Goal: Task Accomplishment & Management: Use online tool/utility

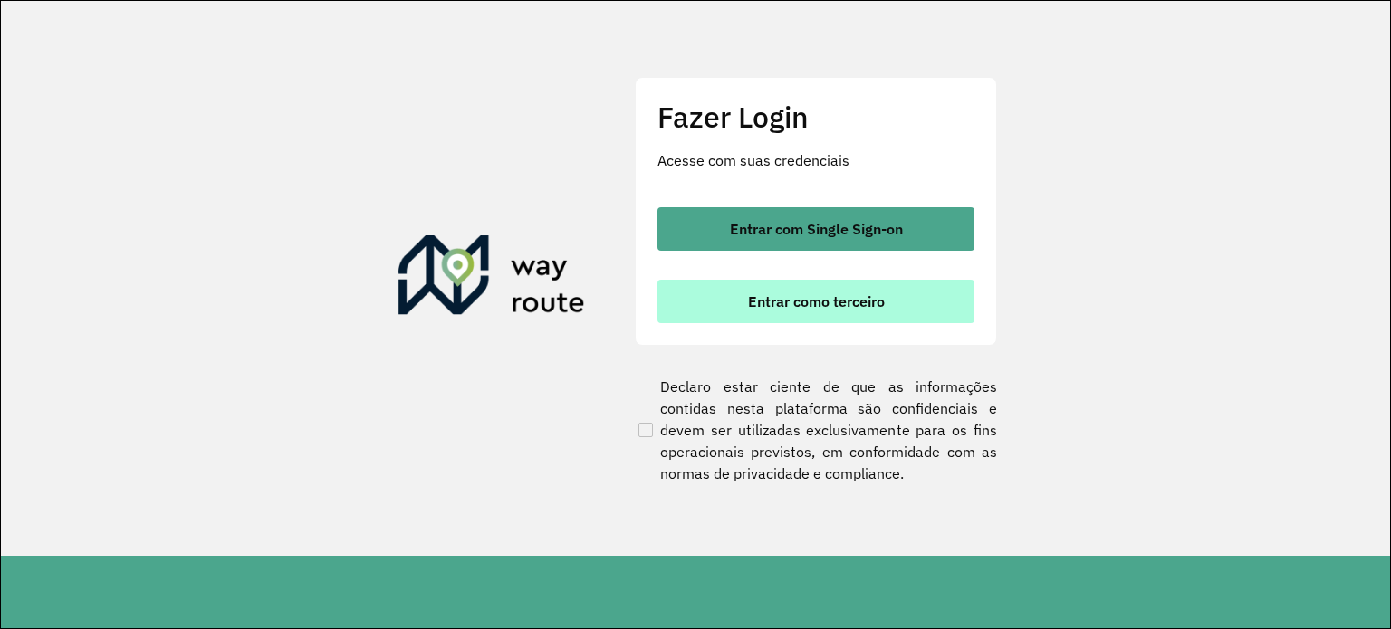
click at [786, 314] on button "Entrar como terceiro" at bounding box center [815, 301] width 317 height 43
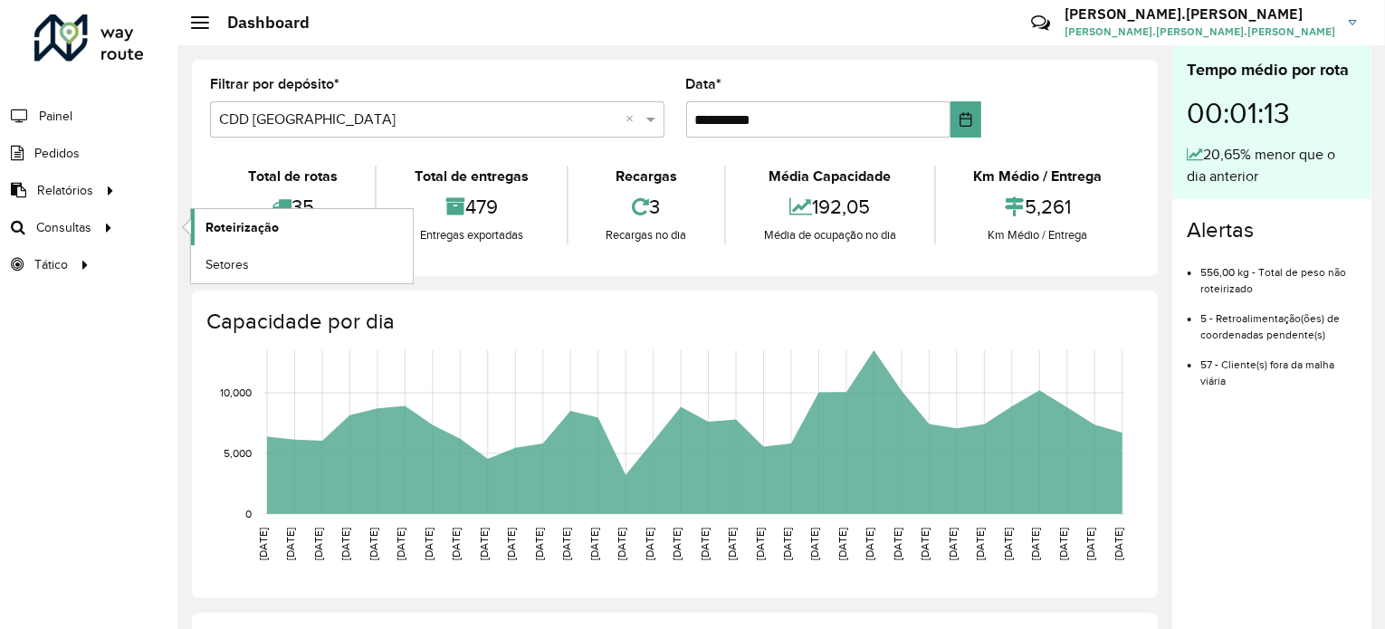
click at [203, 241] on link "Roteirização" at bounding box center [302, 227] width 222 height 36
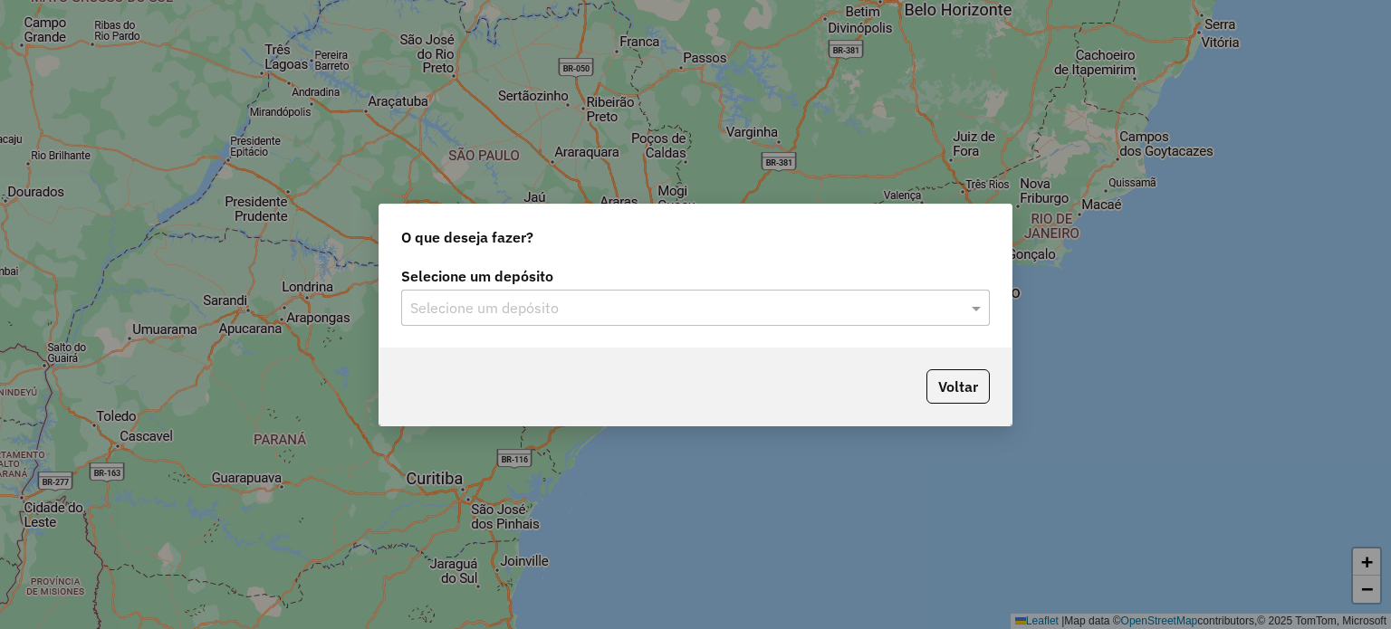
click at [685, 328] on div "Selecione um depósito Selecione um depósito" at bounding box center [695, 305] width 632 height 85
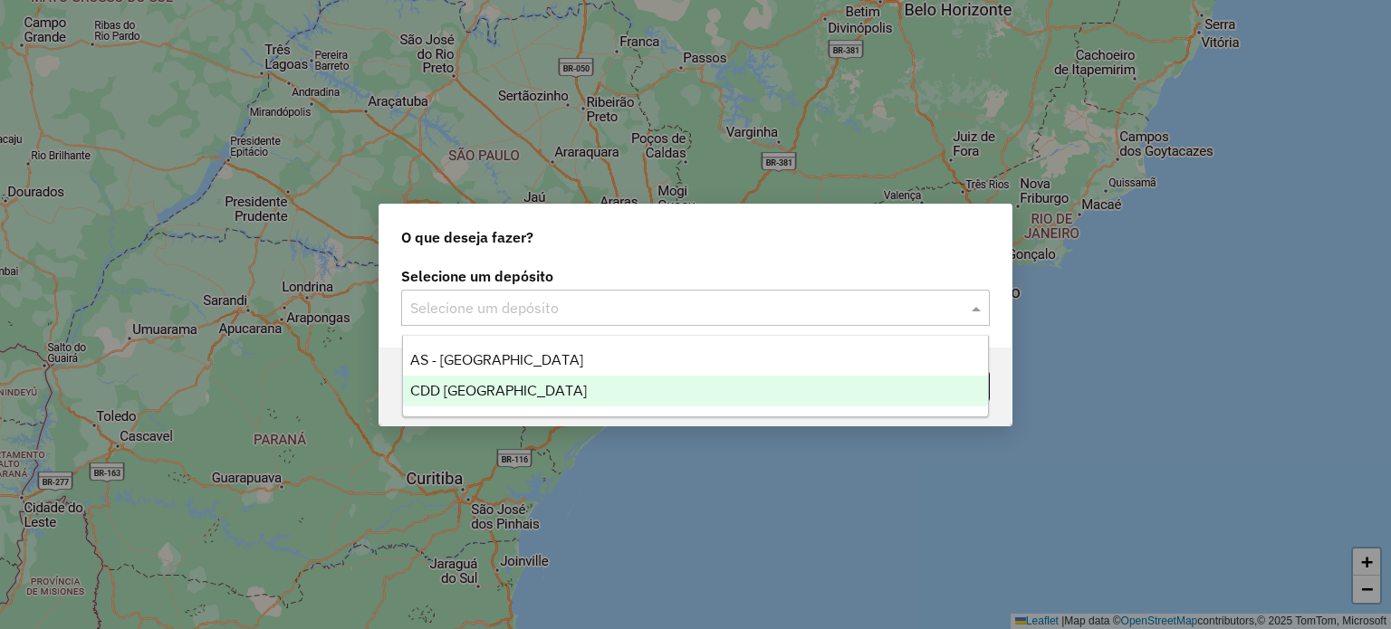
drag, startPoint x: 690, startPoint y: 320, endPoint x: 684, endPoint y: 403, distance: 83.5
click at [684, 403] on body "Aguarde... Pop-up bloqueado! Seu navegador bloqueou automáticamente a abertura …" at bounding box center [695, 314] width 1391 height 629
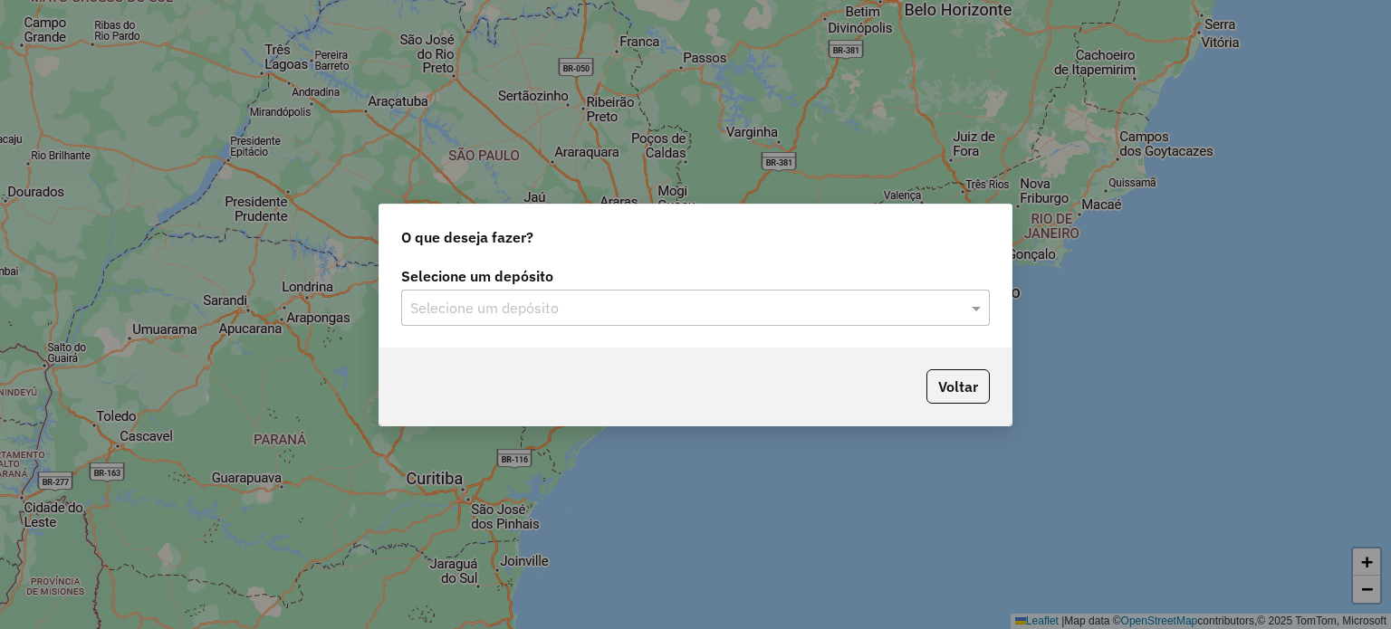
click at [684, 403] on div "Voltar" at bounding box center [695, 387] width 632 height 78
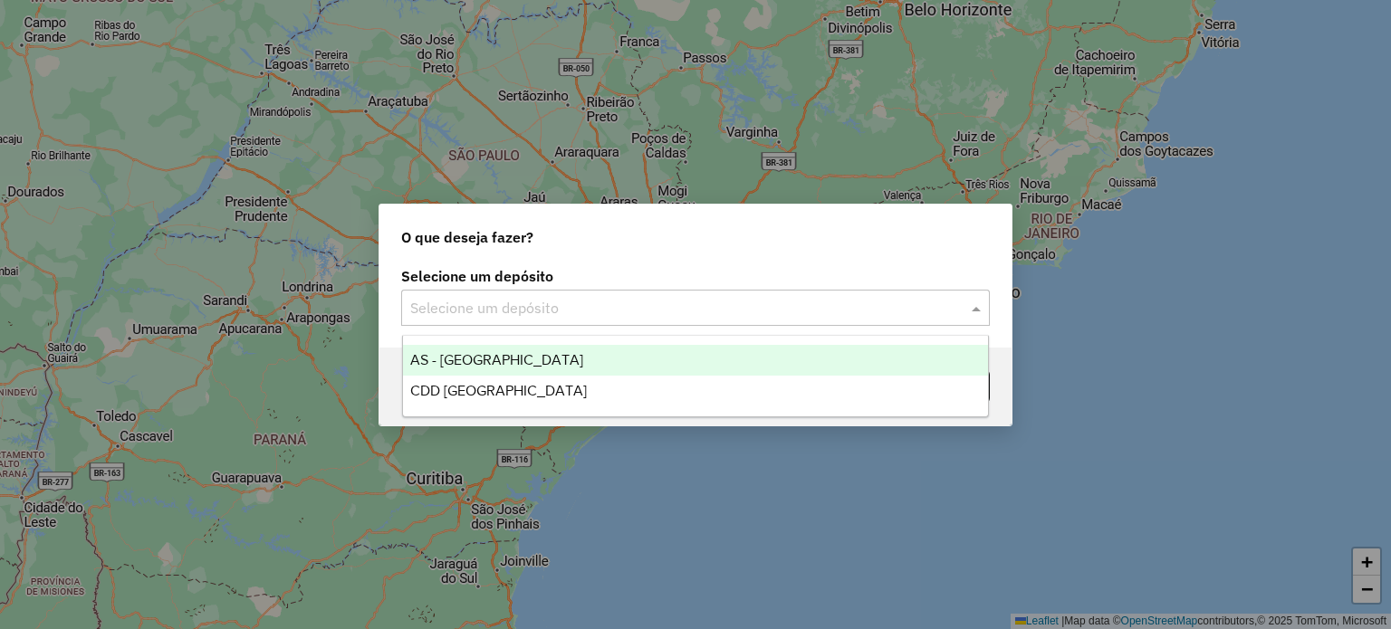
click at [741, 293] on div "Selecione um depósito" at bounding box center [695, 308] width 588 height 36
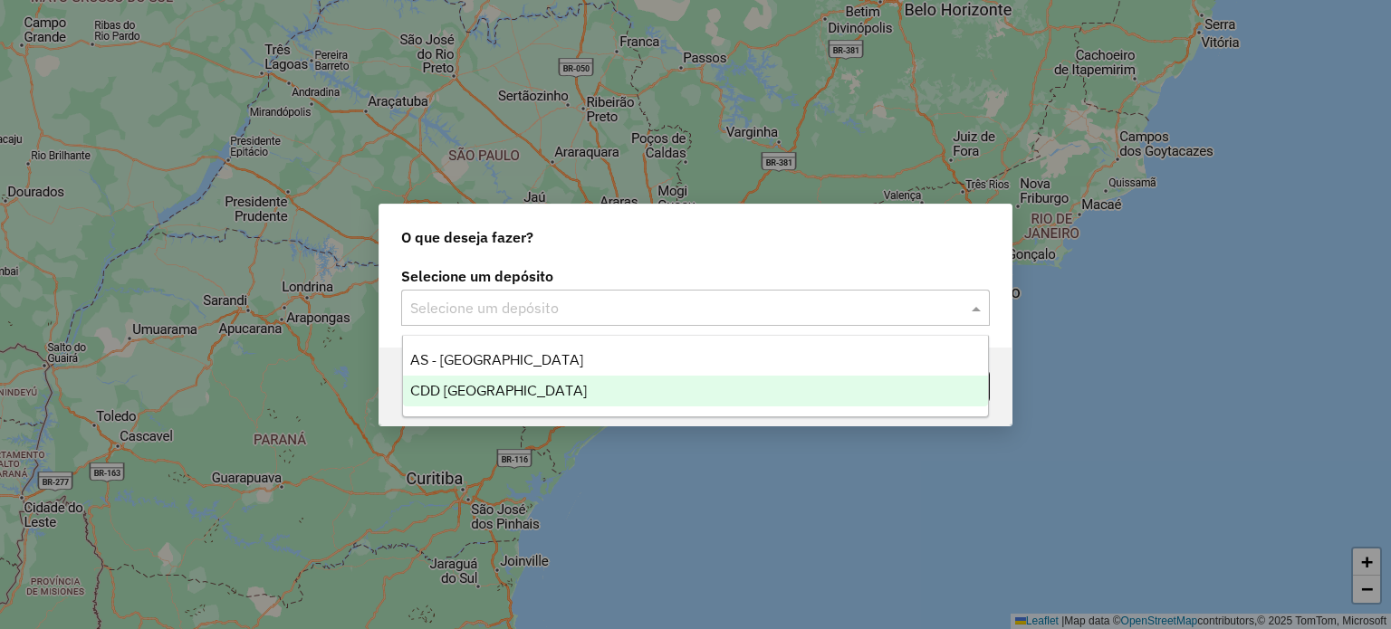
click at [753, 381] on div "CDD [GEOGRAPHIC_DATA]" at bounding box center [696, 391] width 586 height 31
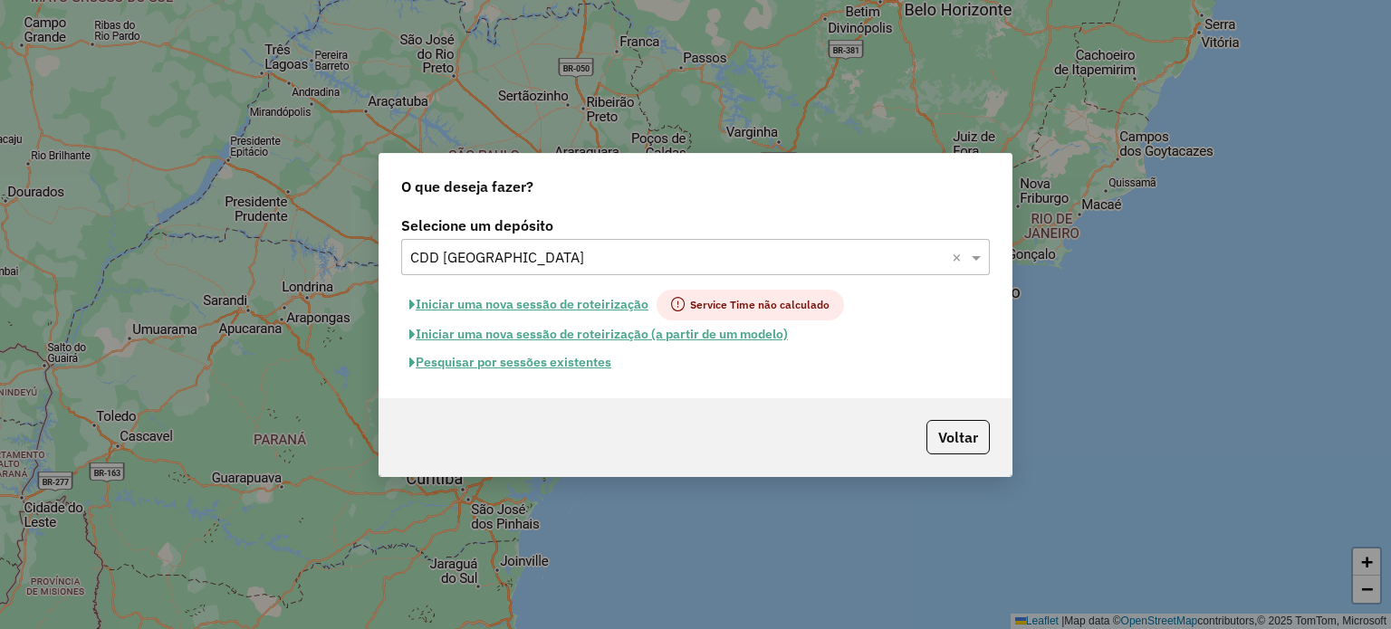
click at [557, 367] on button "Pesquisar por sessões existentes" at bounding box center [510, 363] width 218 height 28
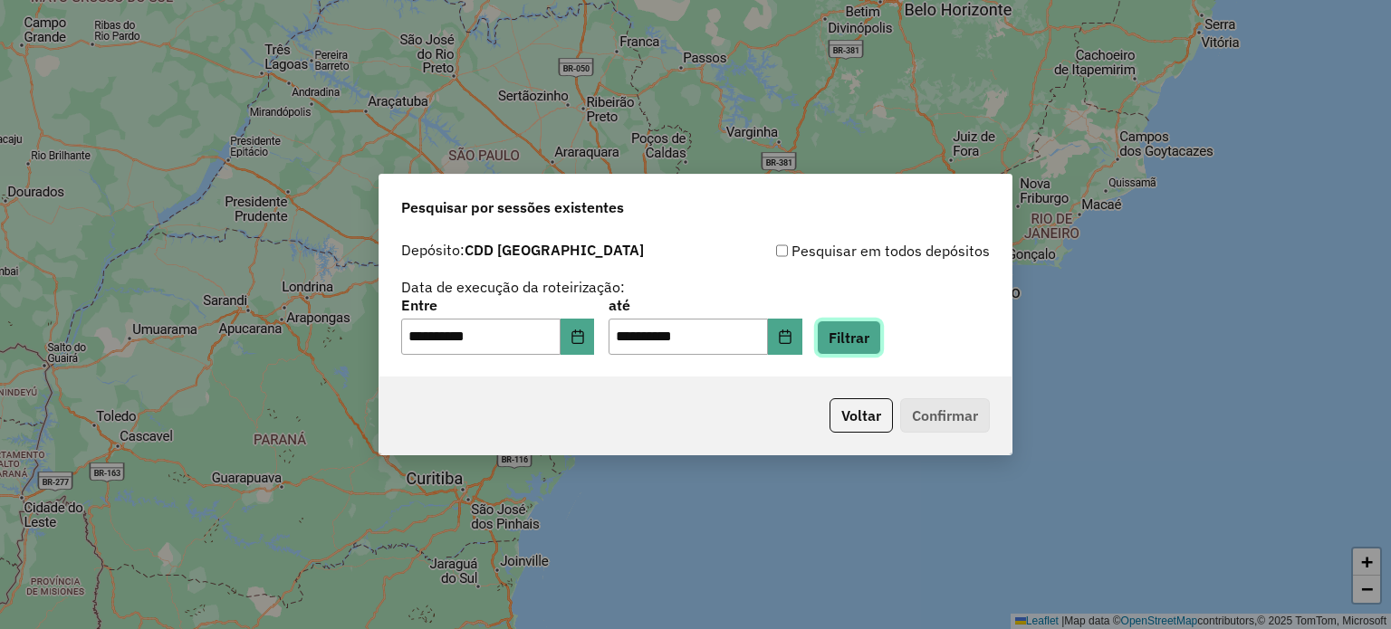
click at [881, 336] on button "Filtrar" at bounding box center [849, 337] width 64 height 34
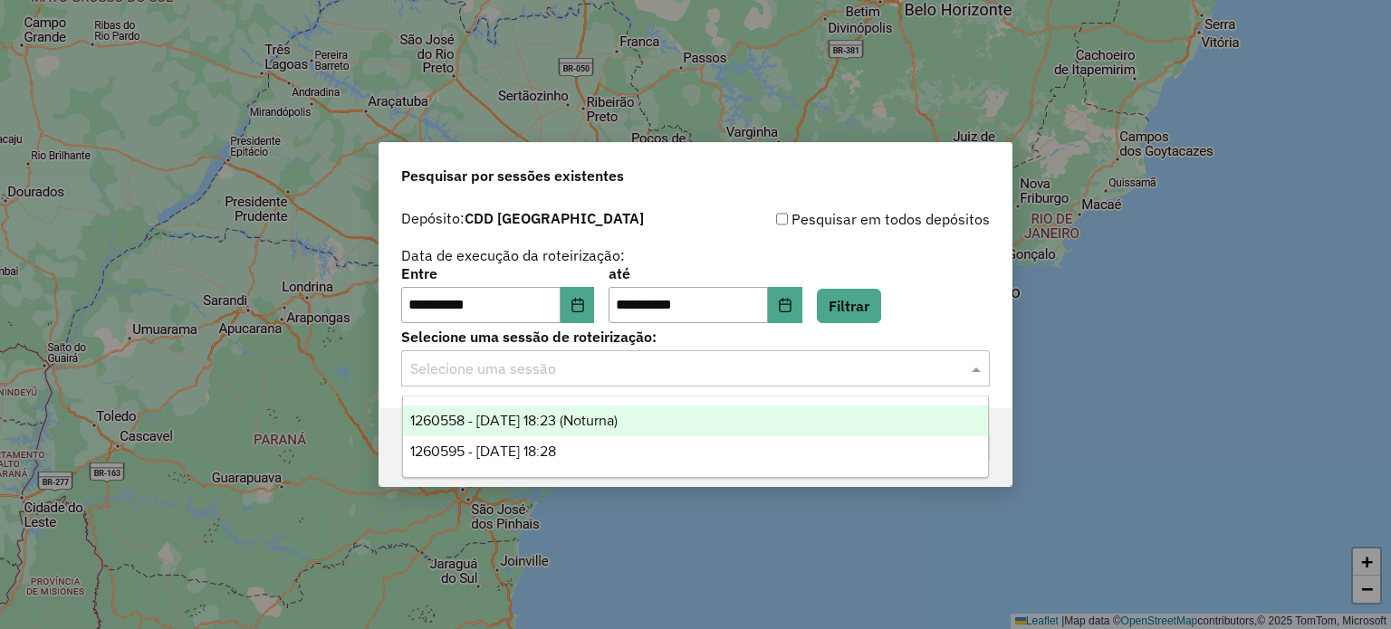
click at [897, 382] on div "Selecione uma sessão" at bounding box center [695, 368] width 588 height 36
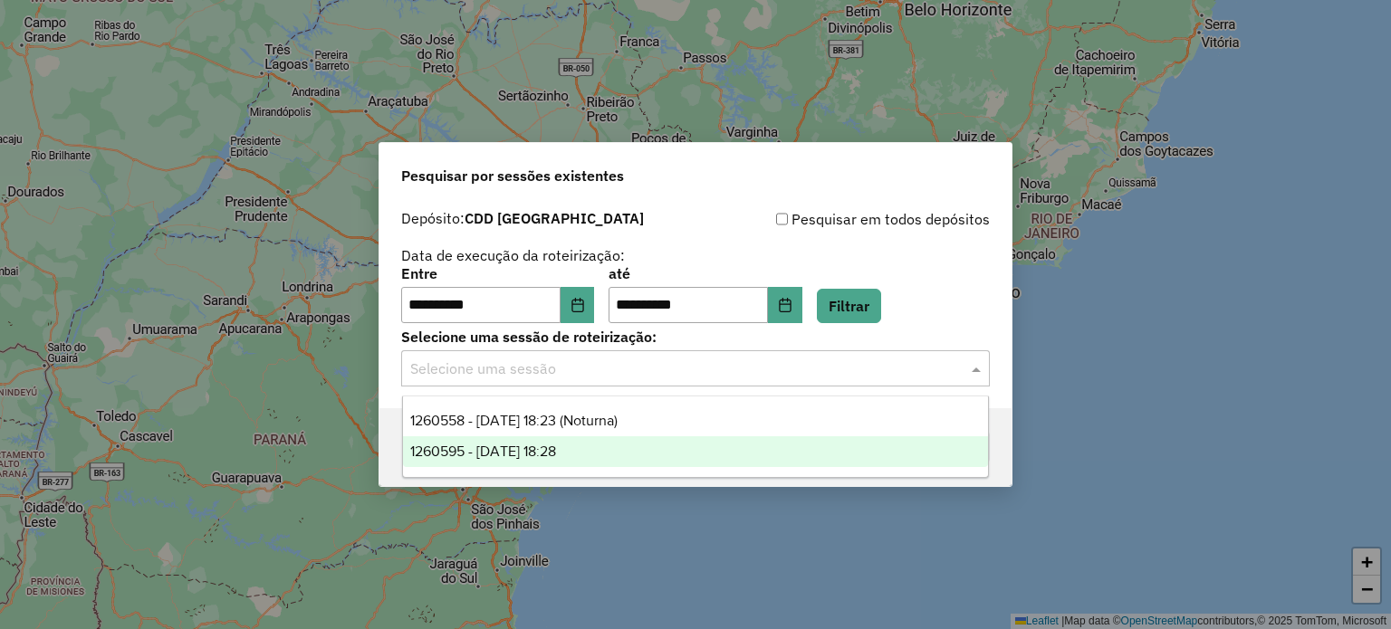
click at [849, 451] on div "1260595 - 06/09/2025 18:28" at bounding box center [696, 451] width 586 height 31
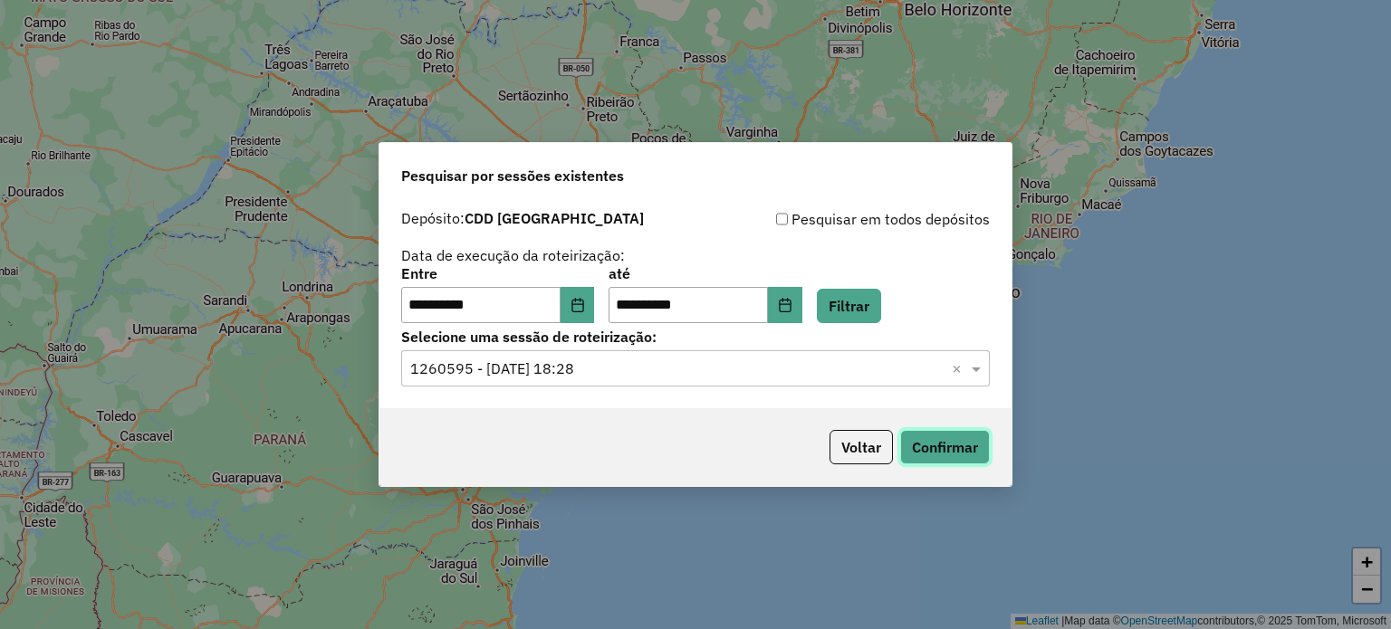
click at [936, 444] on button "Confirmar" at bounding box center [945, 447] width 90 height 34
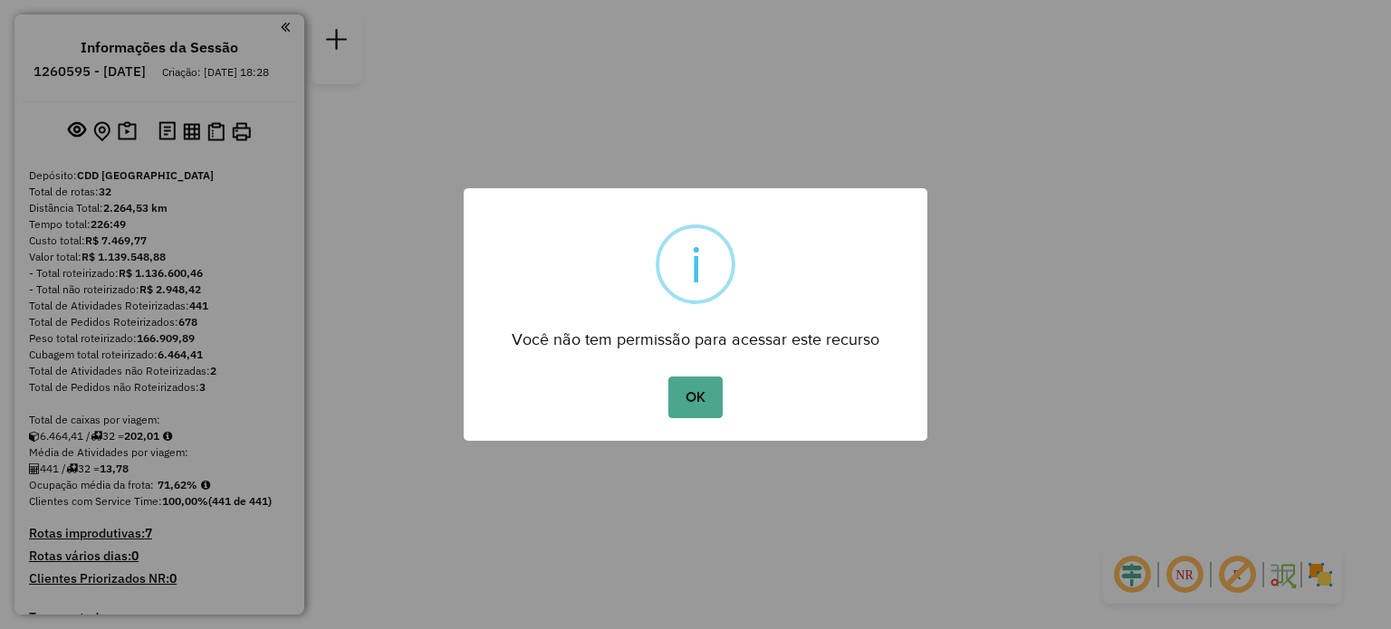
click at [668, 377] on button "OK" at bounding box center [694, 398] width 53 height 42
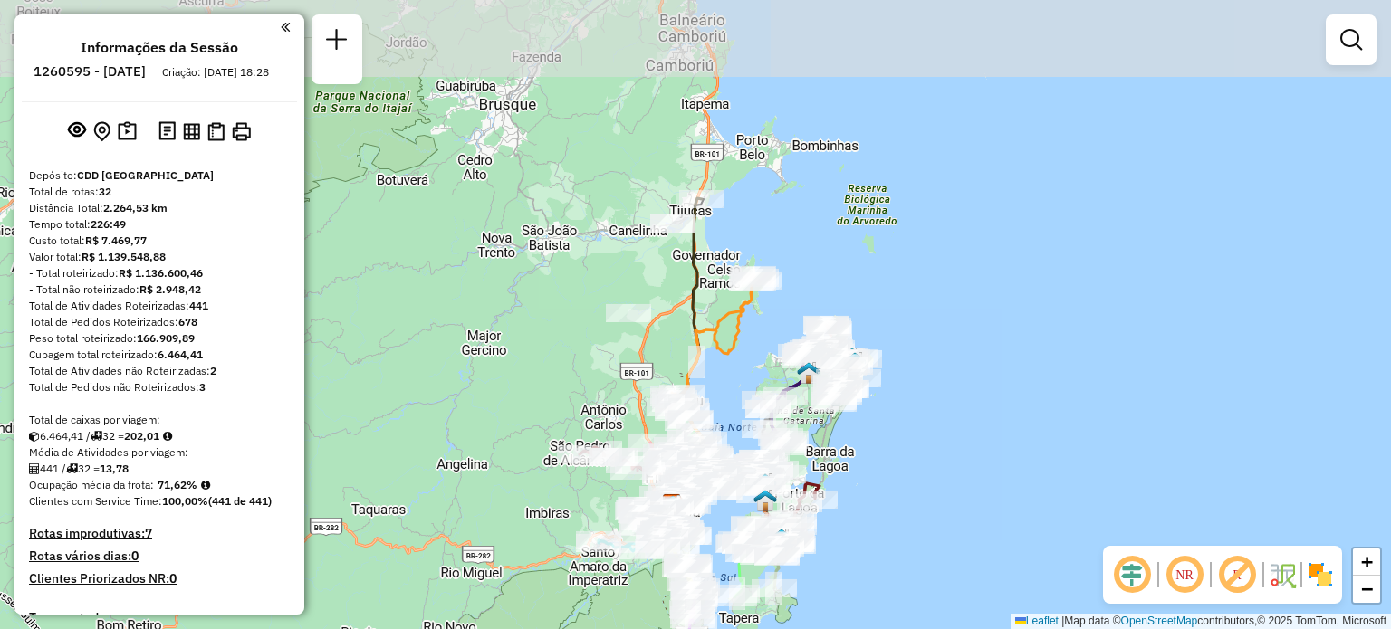
drag, startPoint x: 847, startPoint y: 65, endPoint x: 825, endPoint y: 257, distance: 193.3
click at [825, 257] on div "Janela de atendimento Grade de atendimento Capacidade Transportadoras Veículos …" at bounding box center [695, 314] width 1391 height 629
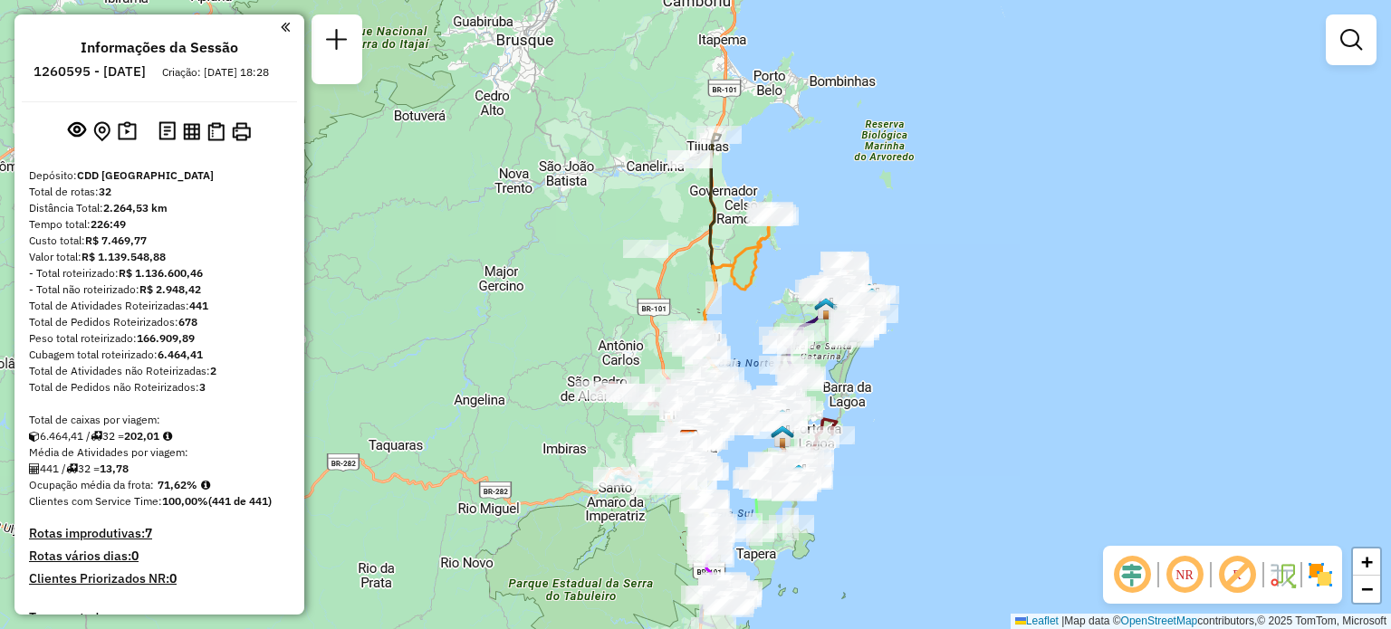
drag, startPoint x: 1008, startPoint y: 321, endPoint x: 1068, endPoint y: 119, distance: 211.7
click at [1068, 119] on div "Janela de atendimento Grade de atendimento Capacidade Transportadoras Veículos …" at bounding box center [695, 314] width 1391 height 629
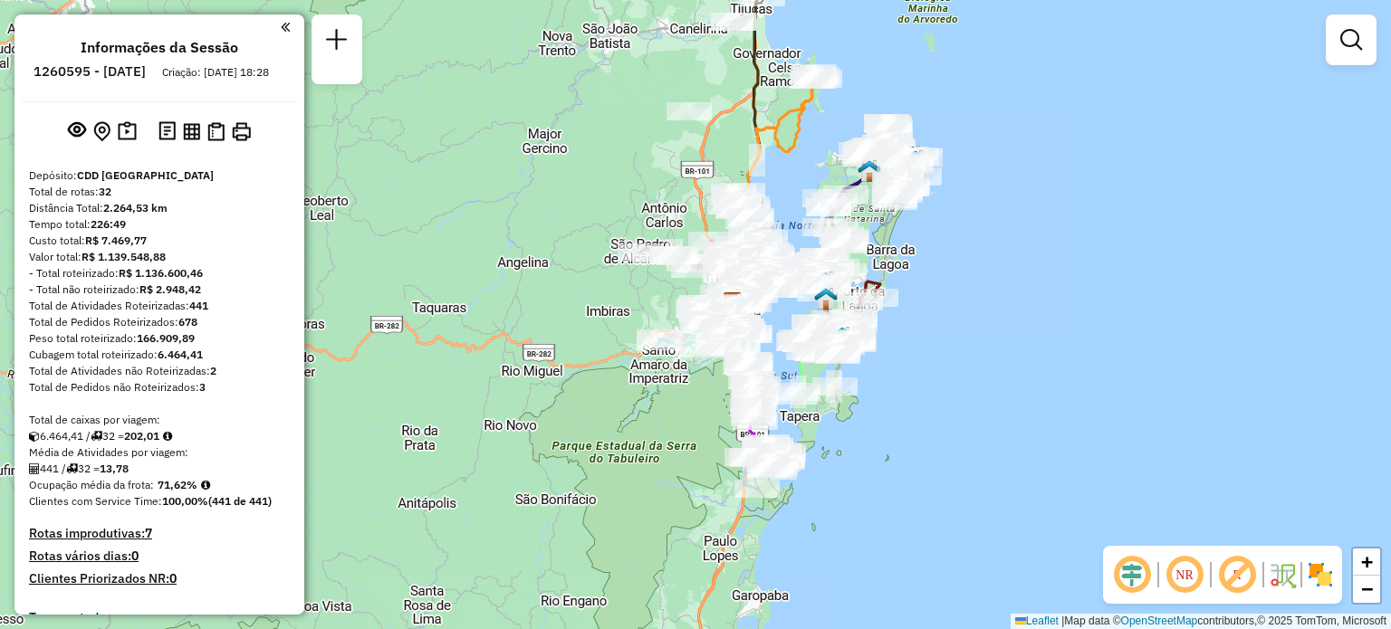
click at [1187, 567] on em at bounding box center [1183, 574] width 43 height 43
click at [1369, 569] on span "+" at bounding box center [1367, 561] width 12 height 23
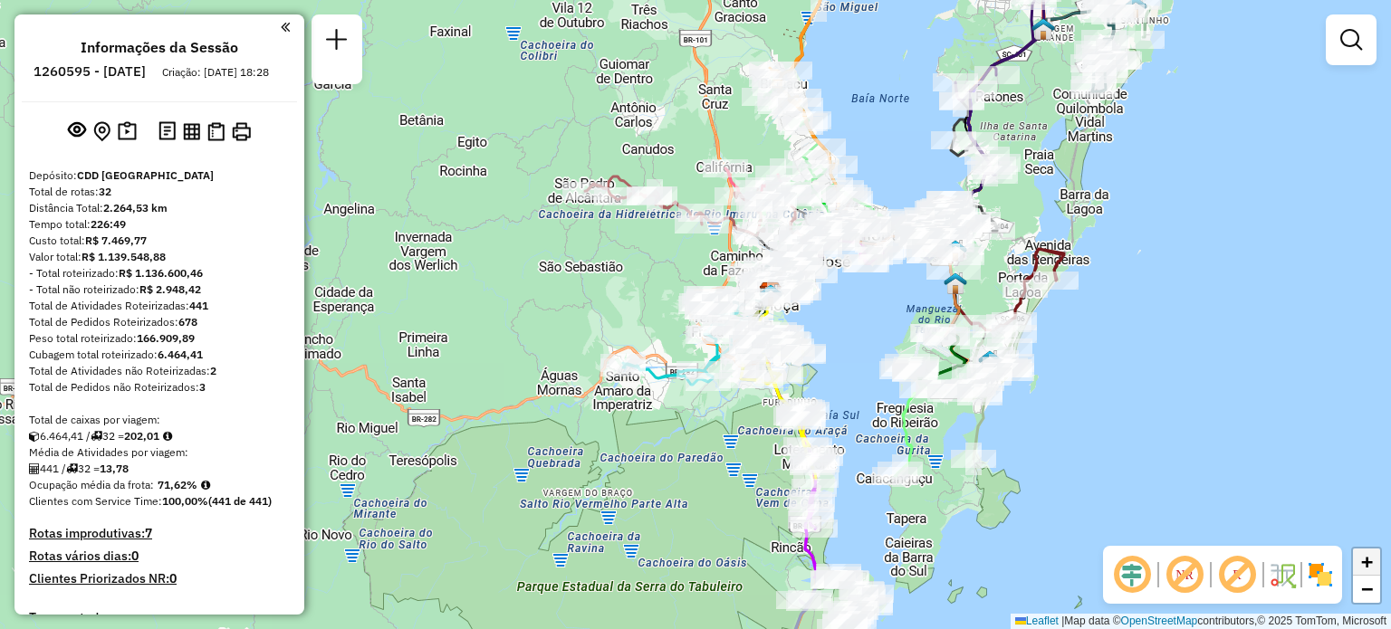
click at [1369, 569] on span "+" at bounding box center [1367, 561] width 12 height 23
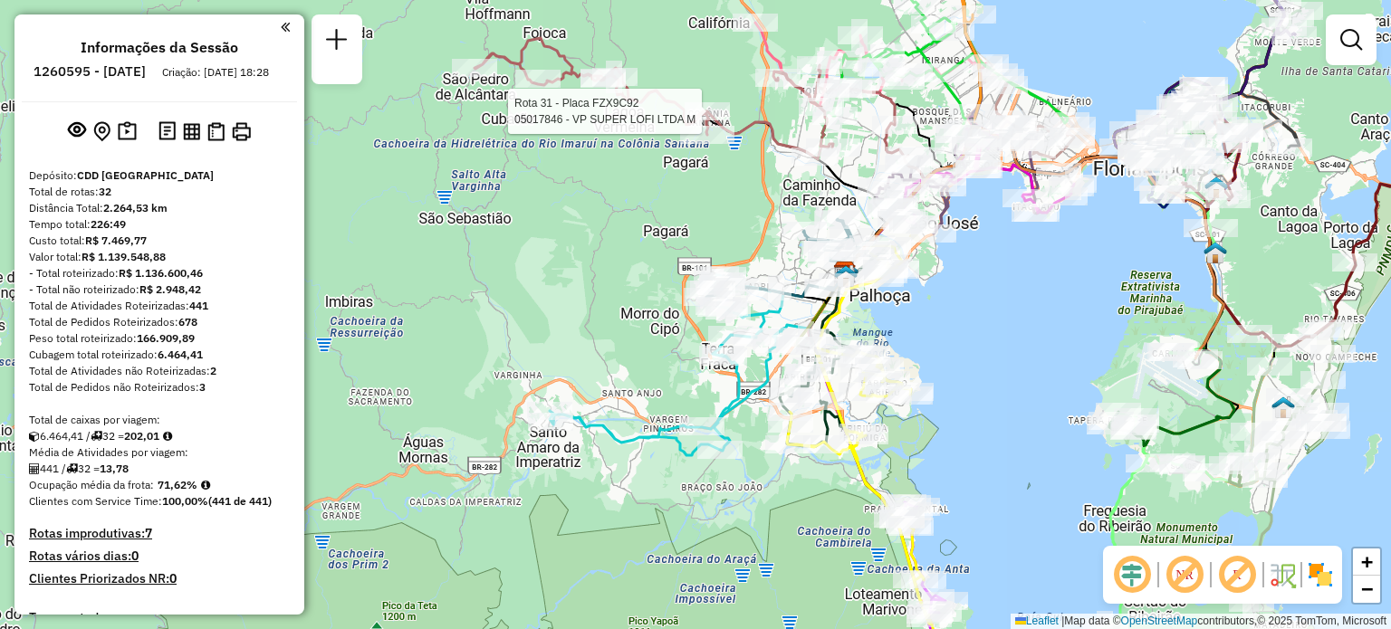
select select "**********"
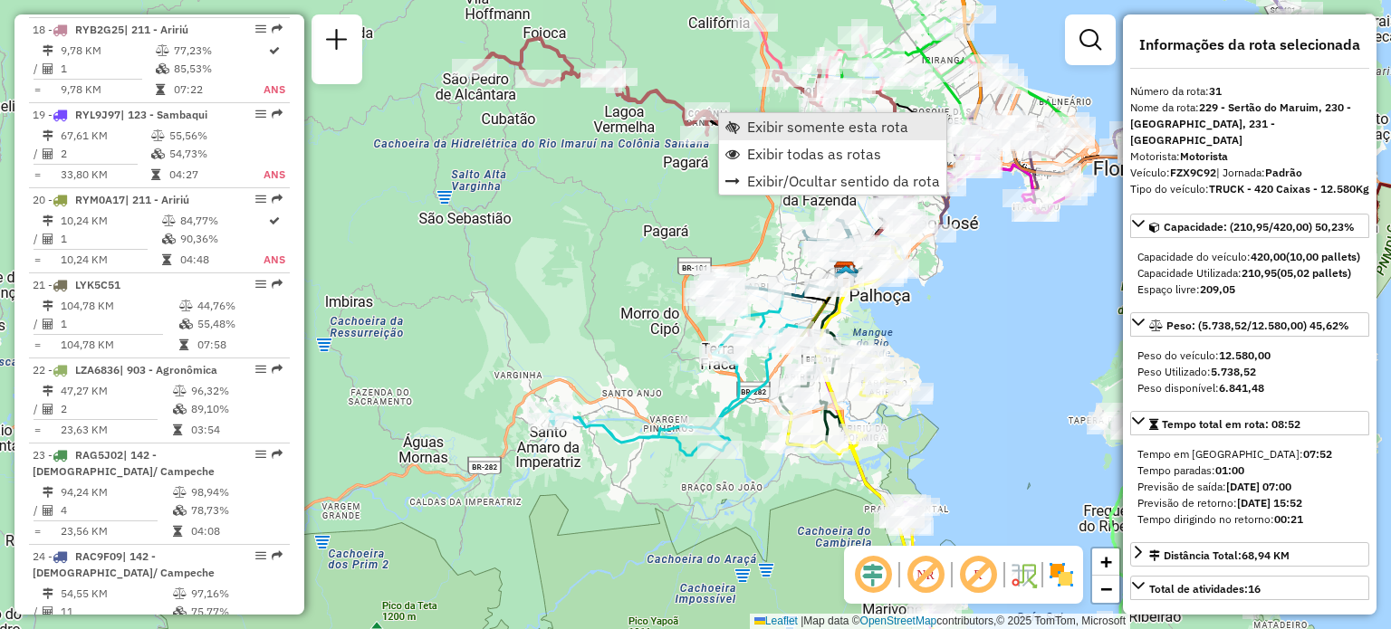
scroll to position [3840, 0]
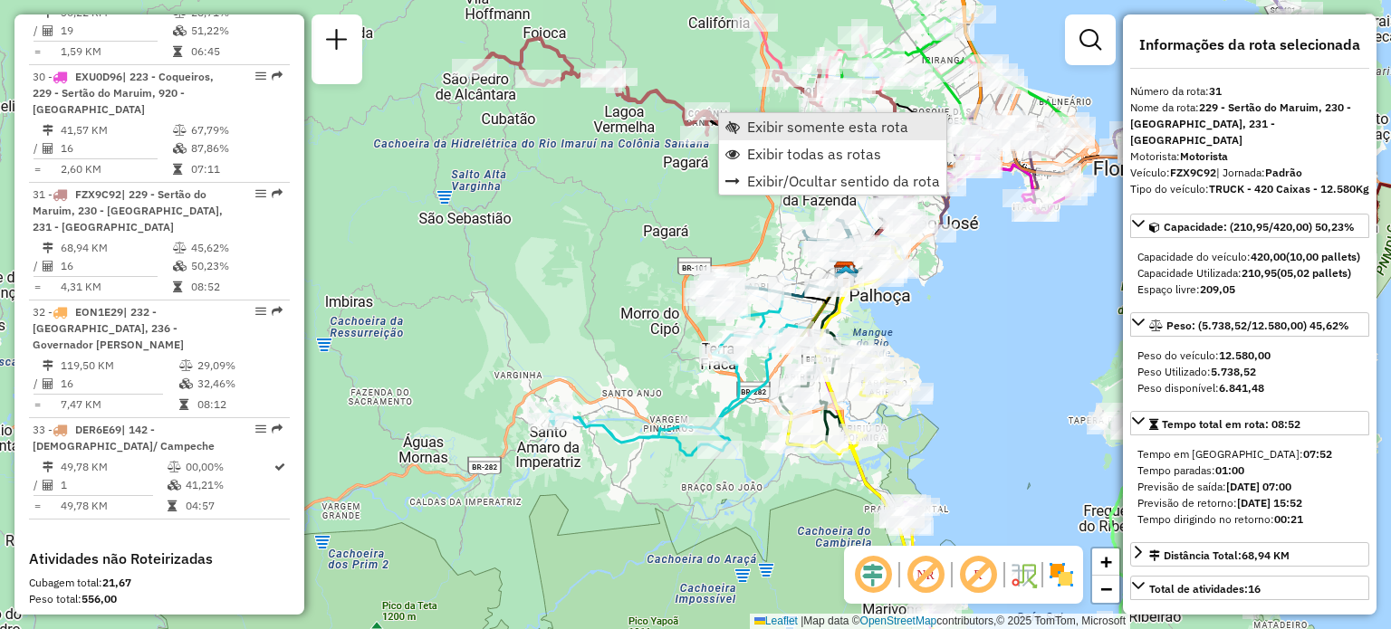
click at [733, 115] on link "Exibir somente esta rota" at bounding box center [832, 126] width 227 height 27
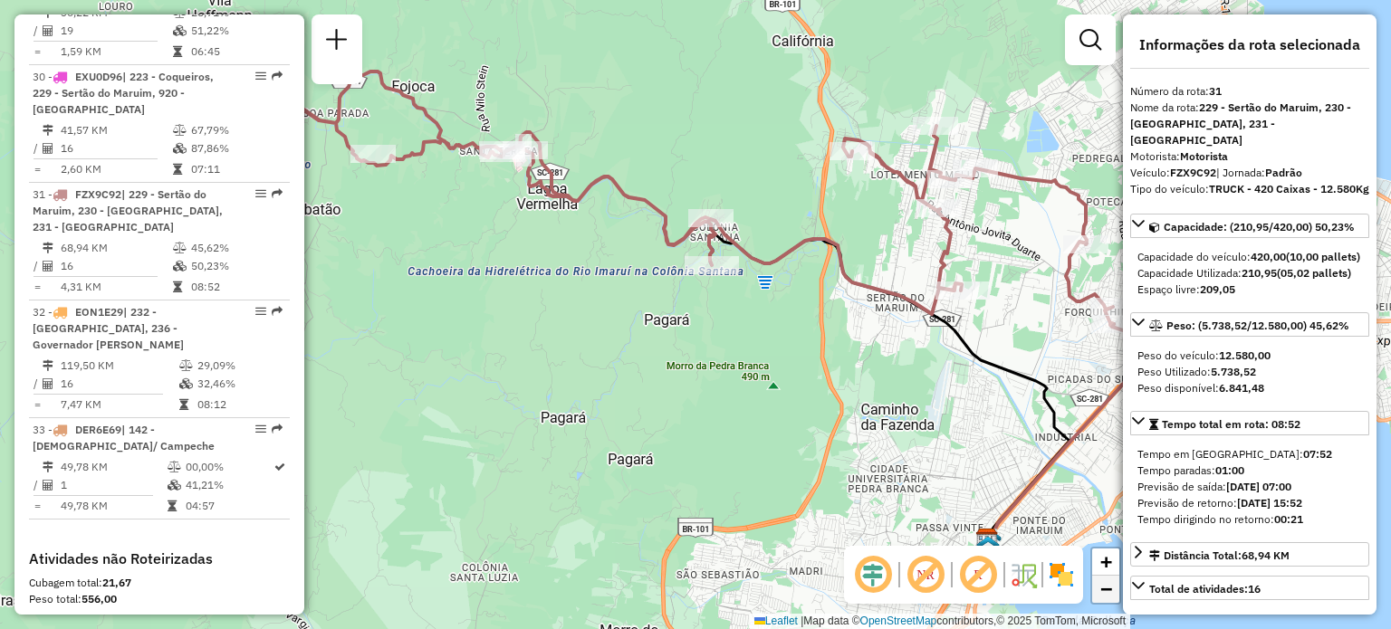
click at [1115, 588] on link "−" at bounding box center [1105, 589] width 27 height 27
